Goal: Find specific page/section: Find specific page/section

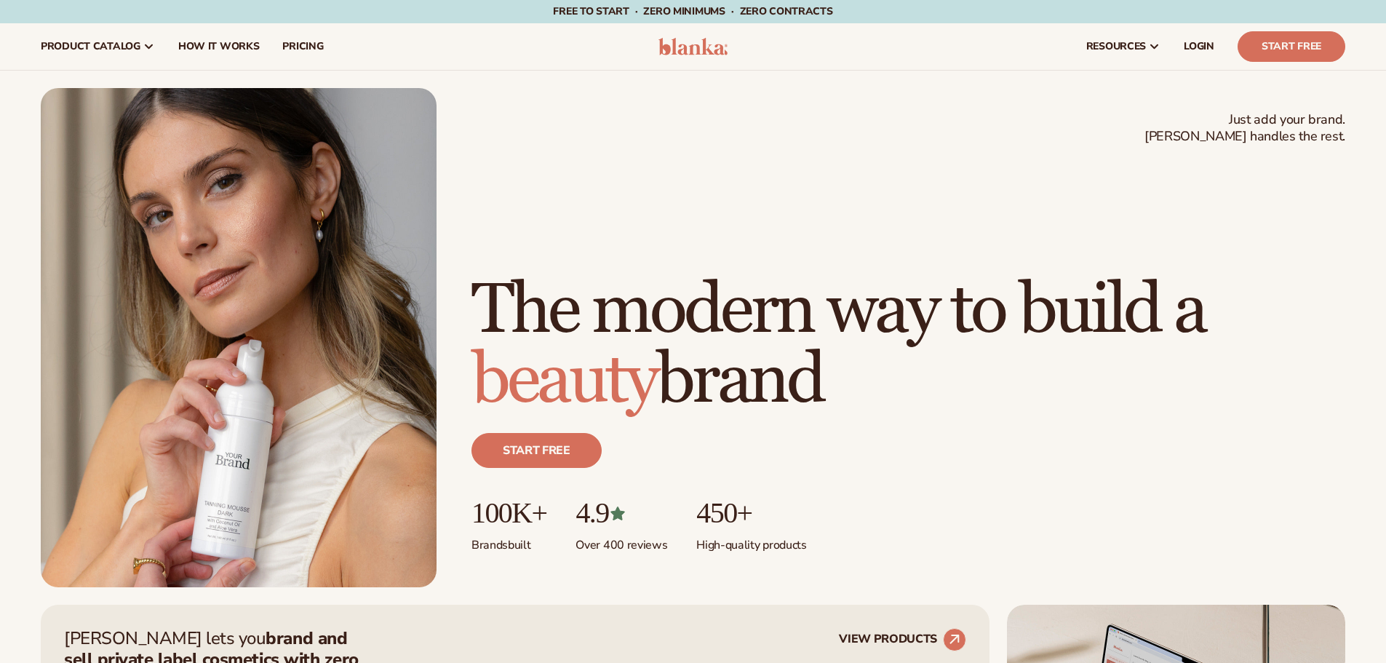
click at [1200, 45] on span "LOGIN" at bounding box center [1199, 47] width 31 height 12
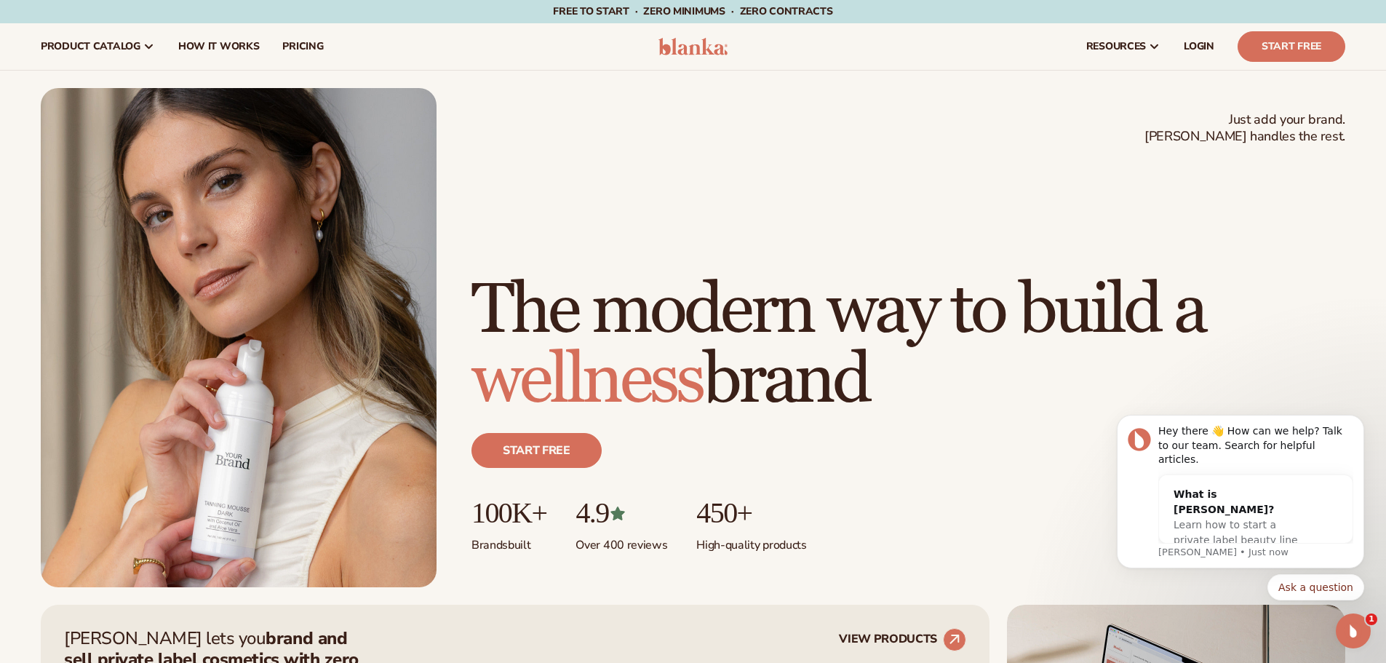
scroll to position [839, 0]
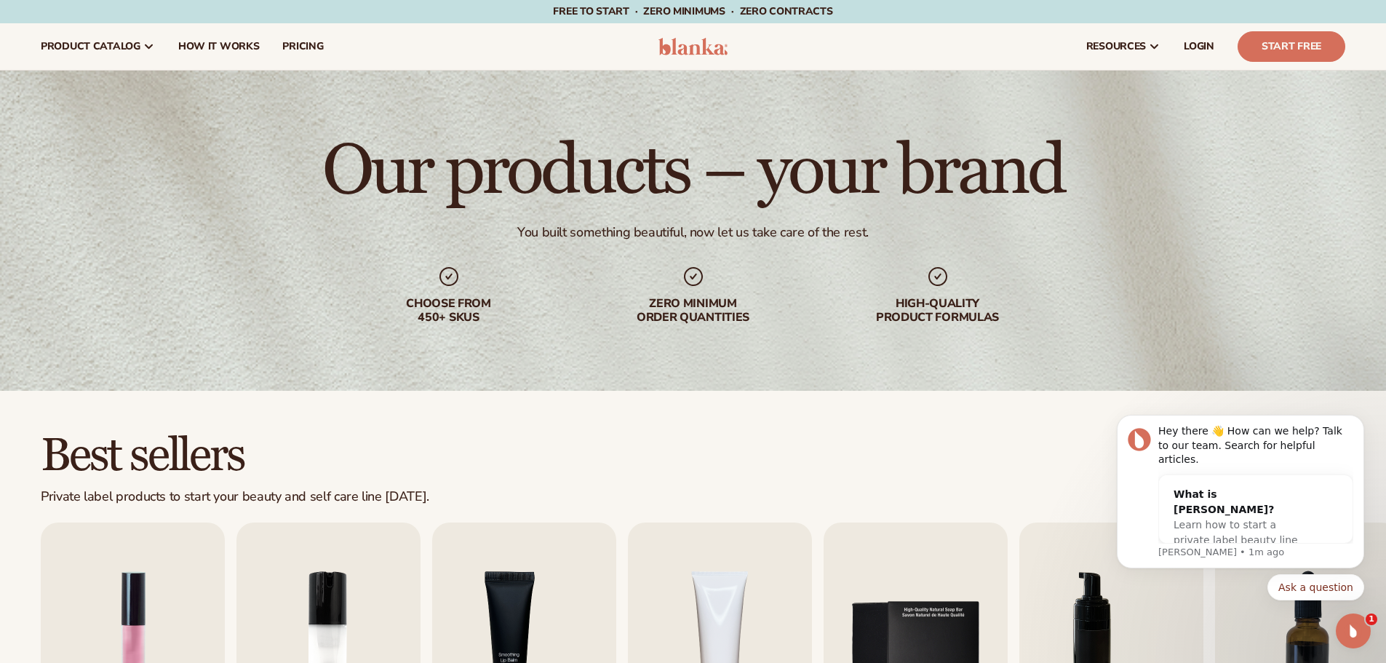
drag, startPoint x: 1393, startPoint y: 95, endPoint x: 1353, endPoint y: -88, distance: 187.8
click at [1353, 0] on html "Skip to content Free to start · ZERO minimums · ZERO contracts · Free to start …" at bounding box center [693, 331] width 1386 height 663
click at [1205, 49] on span "LOGIN" at bounding box center [1199, 47] width 31 height 12
click at [1334, 69] on html "Skip to content Free to start · ZERO minimums · ZERO contracts · Free to start …" at bounding box center [693, 331] width 1386 height 663
click at [1193, 44] on span "LOGIN" at bounding box center [1199, 47] width 31 height 12
